Goal: Ask a question

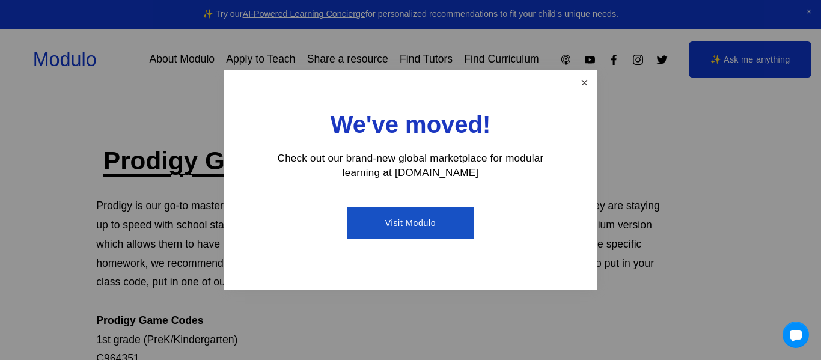
click at [578, 84] on link "Close" at bounding box center [584, 82] width 21 height 21
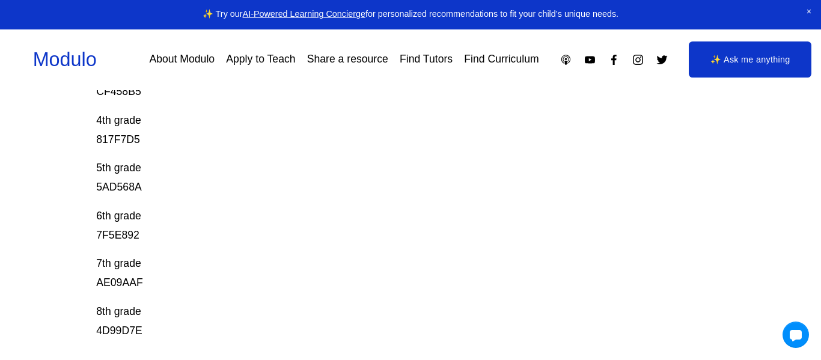
scroll to position [385, 0]
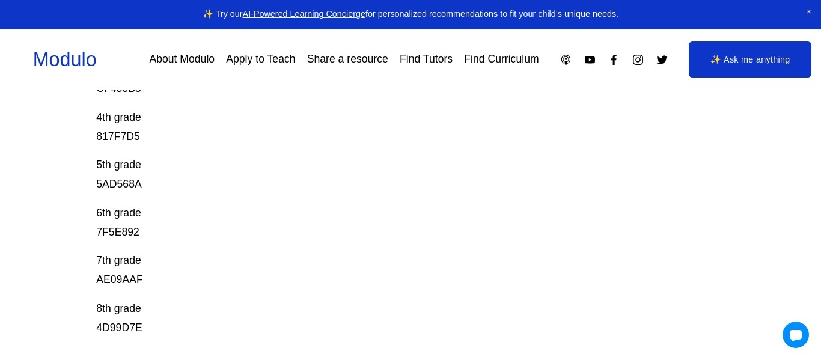
click at [733, 63] on link "✨ Ask me anything" at bounding box center [750, 59] width 123 height 36
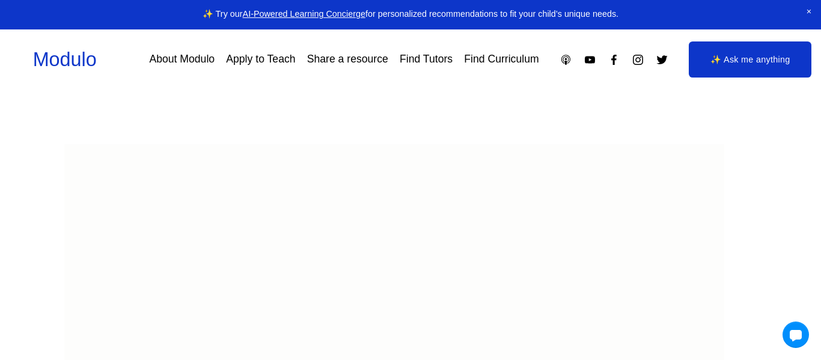
click at [700, 60] on link "✨ Ask me anything" at bounding box center [750, 59] width 123 height 36
click at [787, 332] on div at bounding box center [796, 335] width 28 height 28
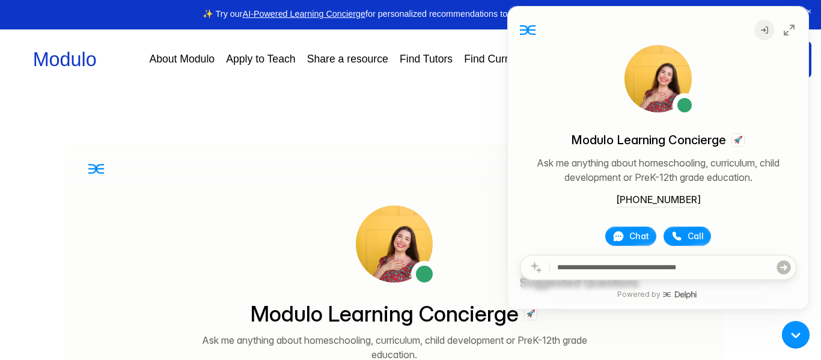
click at [801, 335] on div at bounding box center [796, 335] width 28 height 28
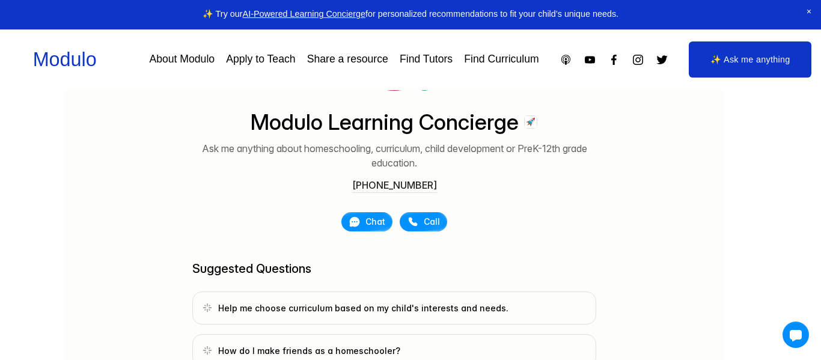
scroll to position [216, 0]
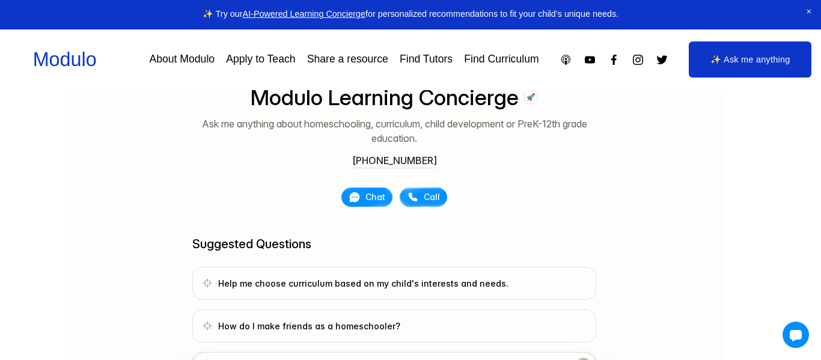
click at [405, 195] on div at bounding box center [423, 197] width 45 height 17
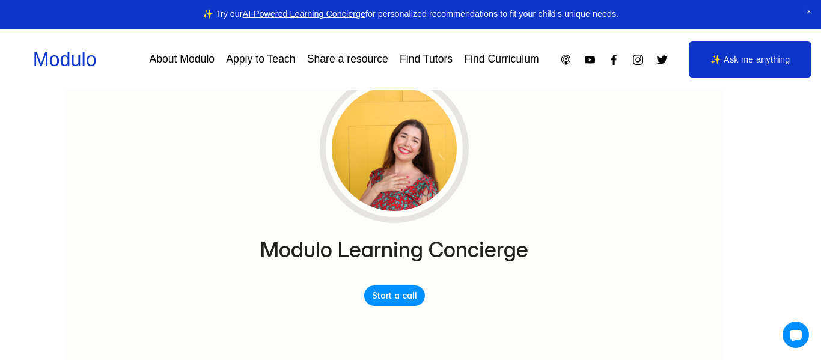
click at [406, 298] on button "Start a call" at bounding box center [394, 296] width 61 height 20
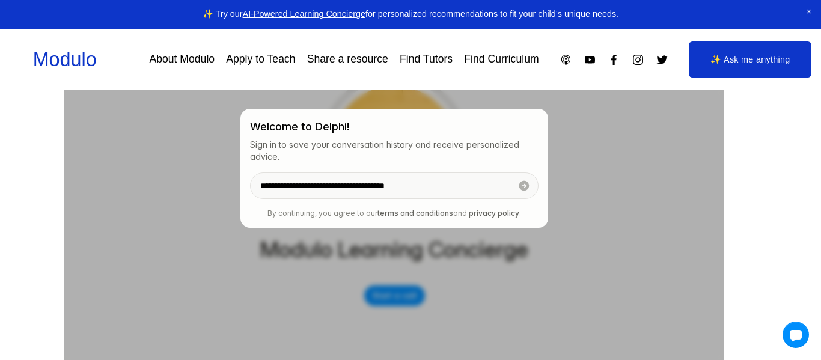
type input "**********"
